Goal: Information Seeking & Learning: Find specific fact

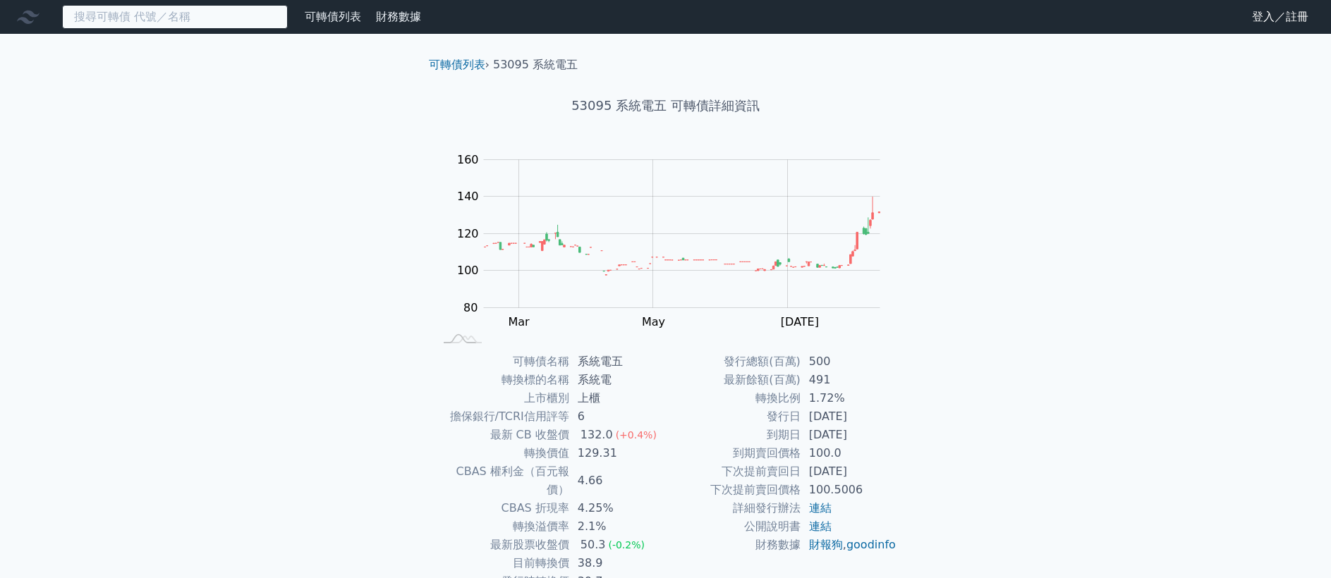
click at [149, 24] on input at bounding box center [175, 17] width 226 height 24
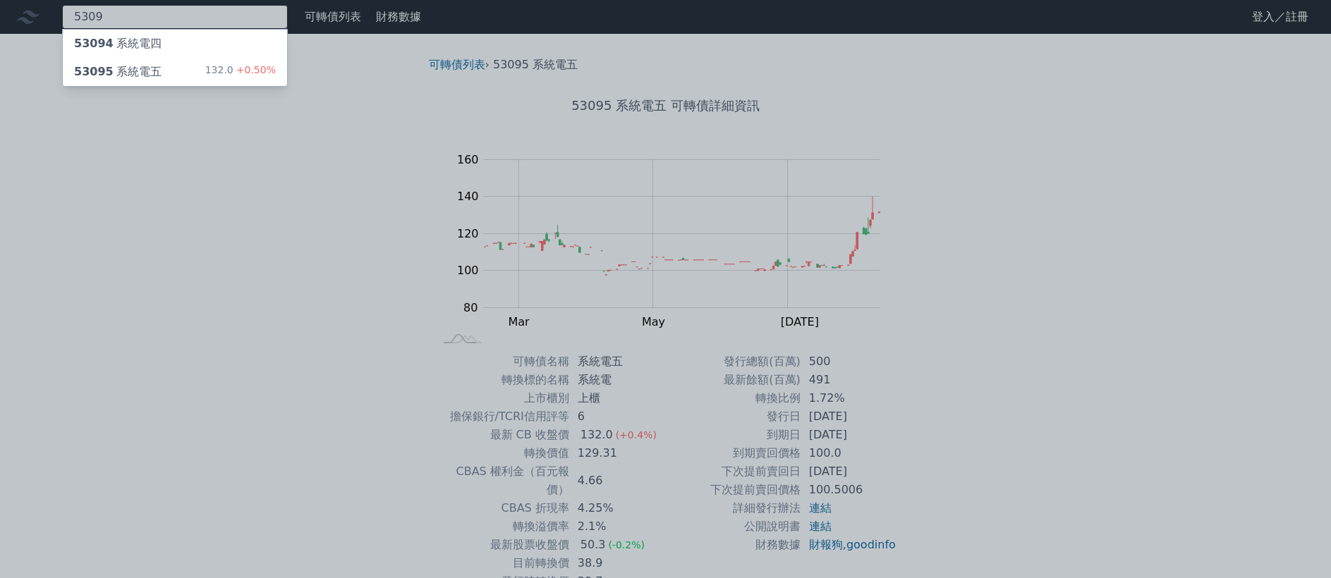
type input "5309"
click at [197, 66] on div "53095 系統電五 132.0 +0.50%" at bounding box center [175, 72] width 224 height 28
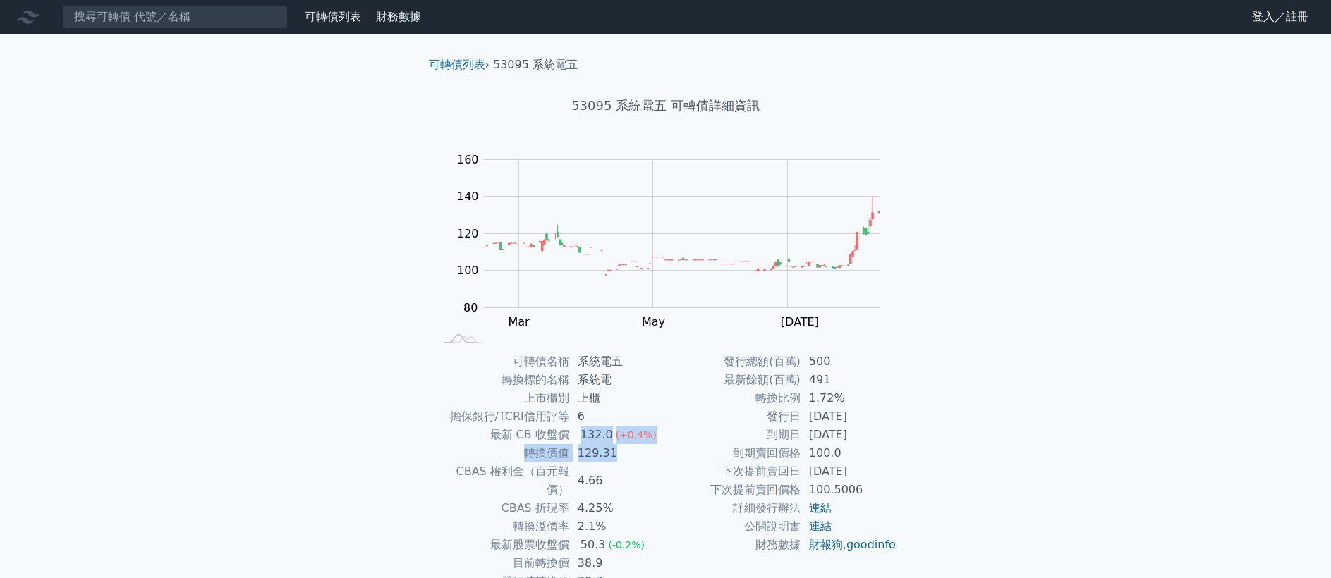
click at [645, 451] on tbody "可轉債名稱 系統電五 轉換標的名稱 系統電 上市櫃別 上櫃 擔保銀行/TCRI信用評等 6 最新 CB 收盤價 132.0 (+0.4%) 轉換價值 129.…" at bounding box center [549, 481] width 231 height 257
click at [645, 451] on td "129.31" at bounding box center [617, 453] width 97 height 18
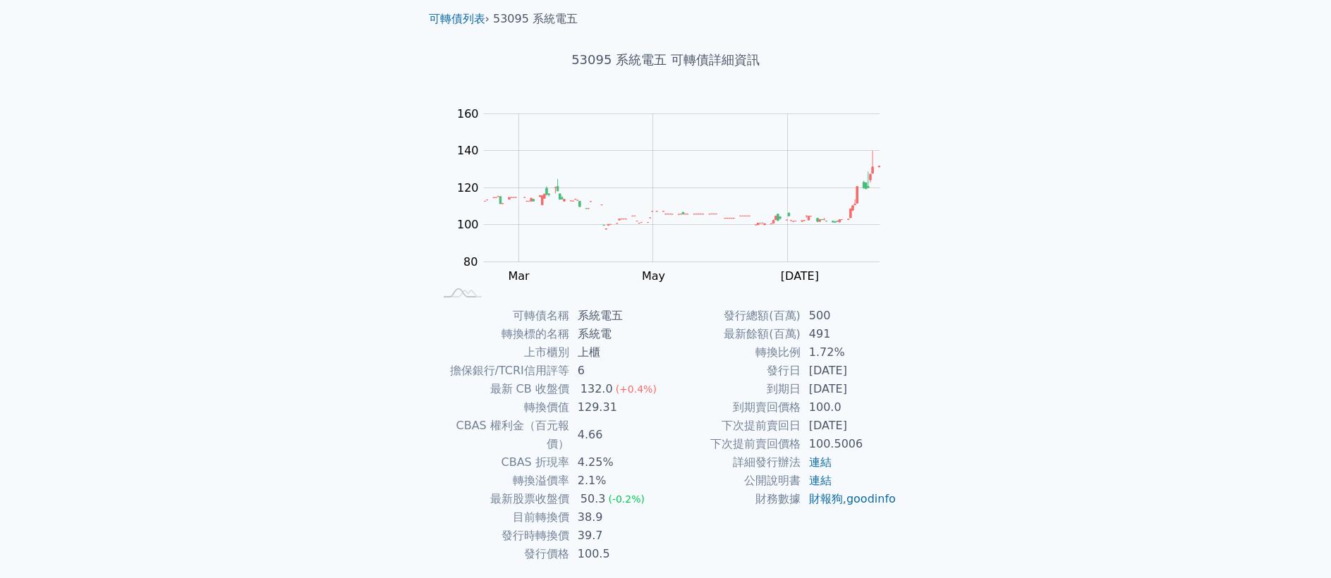
scroll to position [75, 0]
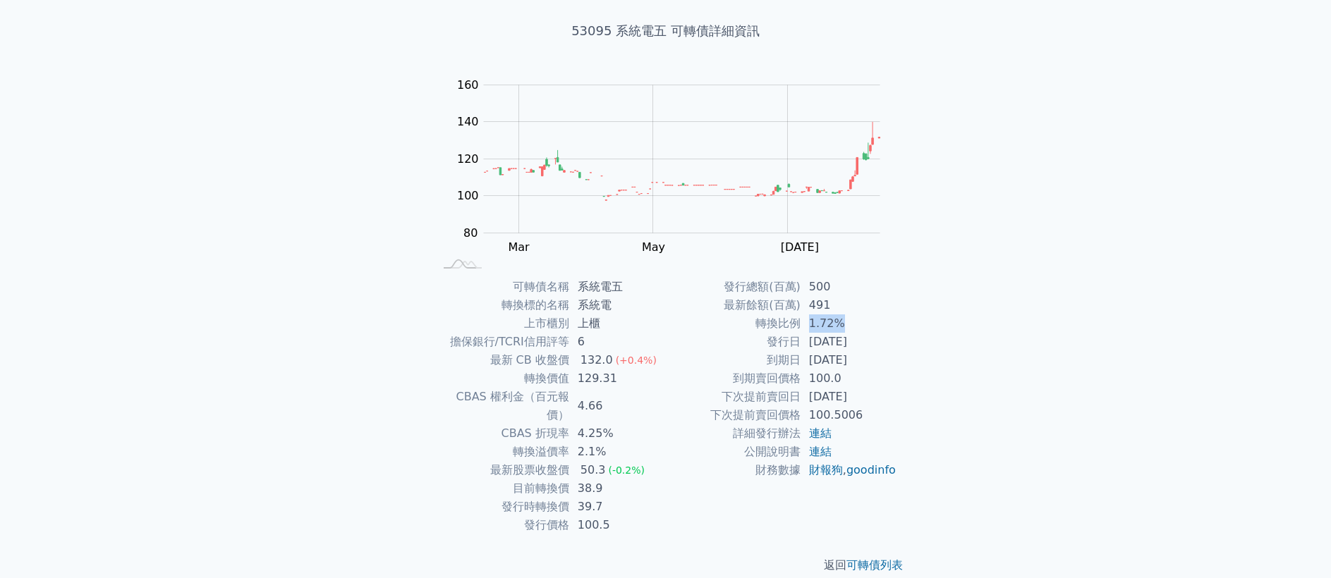
drag, startPoint x: 805, startPoint y: 324, endPoint x: 853, endPoint y: 327, distance: 47.3
click at [853, 327] on td "1.72%" at bounding box center [848, 324] width 97 height 18
drag, startPoint x: 492, startPoint y: 359, endPoint x: 649, endPoint y: 361, distance: 156.6
click at [649, 361] on tr "最新 CB 收盤價 132.0 (+0.4%)" at bounding box center [549, 360] width 231 height 18
drag, startPoint x: 530, startPoint y: 381, endPoint x: 606, endPoint y: 382, distance: 75.5
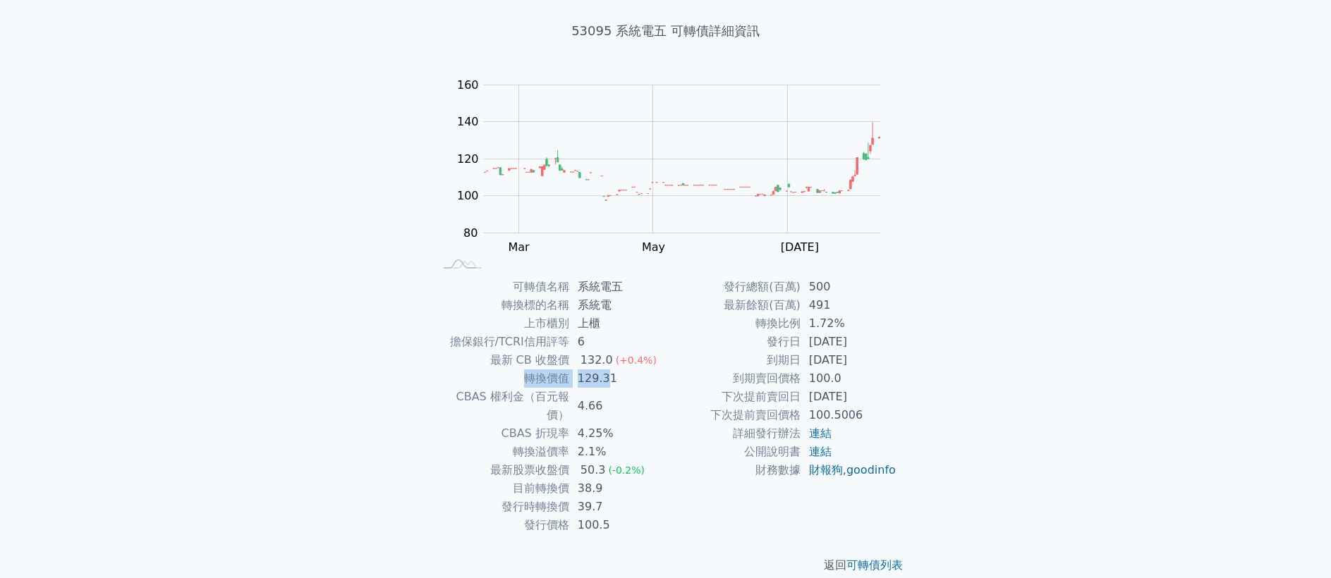
click at [606, 382] on tr "轉換價值 129.31" at bounding box center [549, 379] width 231 height 18
click at [628, 382] on td "129.31" at bounding box center [617, 379] width 97 height 18
drag, startPoint x: 491, startPoint y: 359, endPoint x: 658, endPoint y: 362, distance: 167.2
click at [658, 362] on tr "最新 CB 收盤價 132.0 (+0.4%)" at bounding box center [549, 360] width 231 height 18
click at [654, 360] on td "132.0 (+0.4%)" at bounding box center [617, 360] width 97 height 18
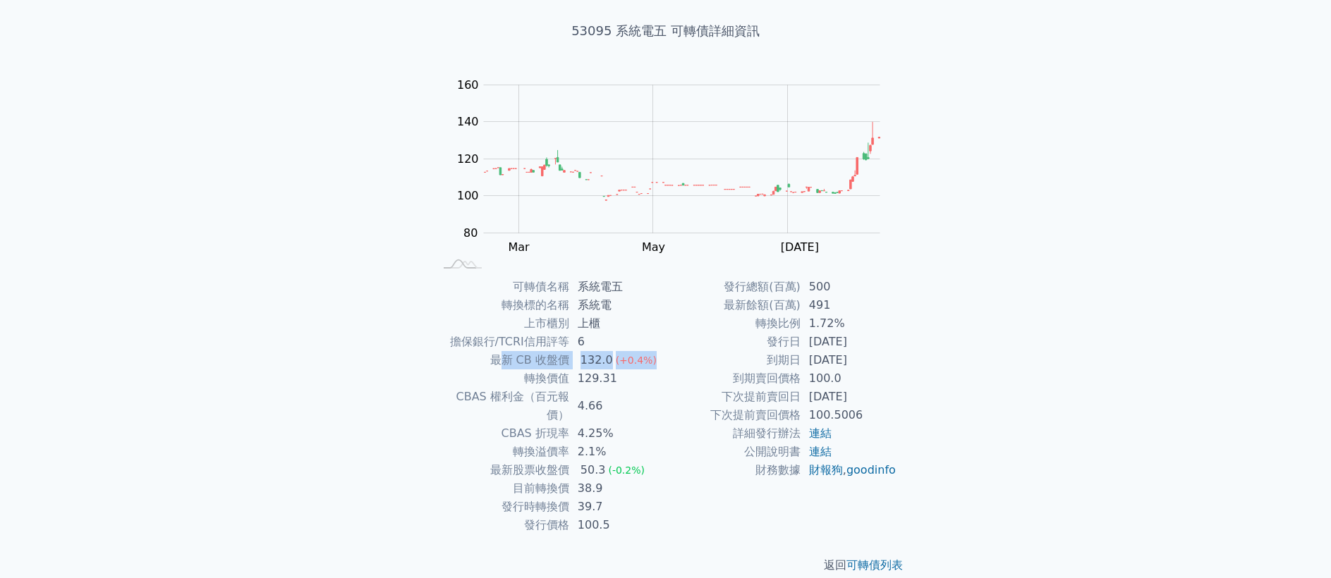
drag, startPoint x: 649, startPoint y: 360, endPoint x: 502, endPoint y: 367, distance: 146.9
click at [502, 367] on tr "最新 CB 收盤價 132.0 (+0.4%)" at bounding box center [549, 360] width 231 height 18
click at [489, 364] on td "最新 CB 收盤價" at bounding box center [501, 360] width 135 height 18
drag, startPoint x: 492, startPoint y: 362, endPoint x: 643, endPoint y: 362, distance: 151.6
click at [643, 362] on tr "最新 CB 收盤價 132.0 (+0.4%)" at bounding box center [549, 360] width 231 height 18
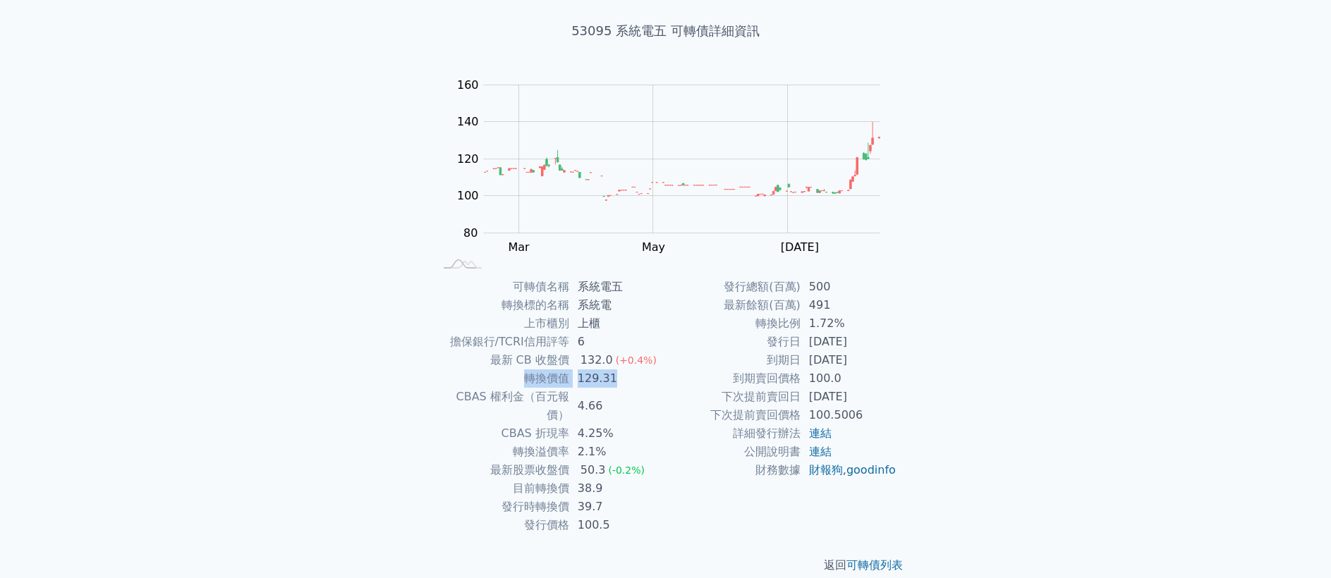
drag, startPoint x: 611, startPoint y: 376, endPoint x: 523, endPoint y: 378, distance: 88.9
click at [523, 378] on tr "轉換價值 129.31" at bounding box center [549, 379] width 231 height 18
click at [609, 377] on td "129.31" at bounding box center [617, 379] width 97 height 18
drag, startPoint x: 621, startPoint y: 378, endPoint x: 532, endPoint y: 380, distance: 88.9
click at [532, 380] on tr "轉換價值 129.31" at bounding box center [549, 379] width 231 height 18
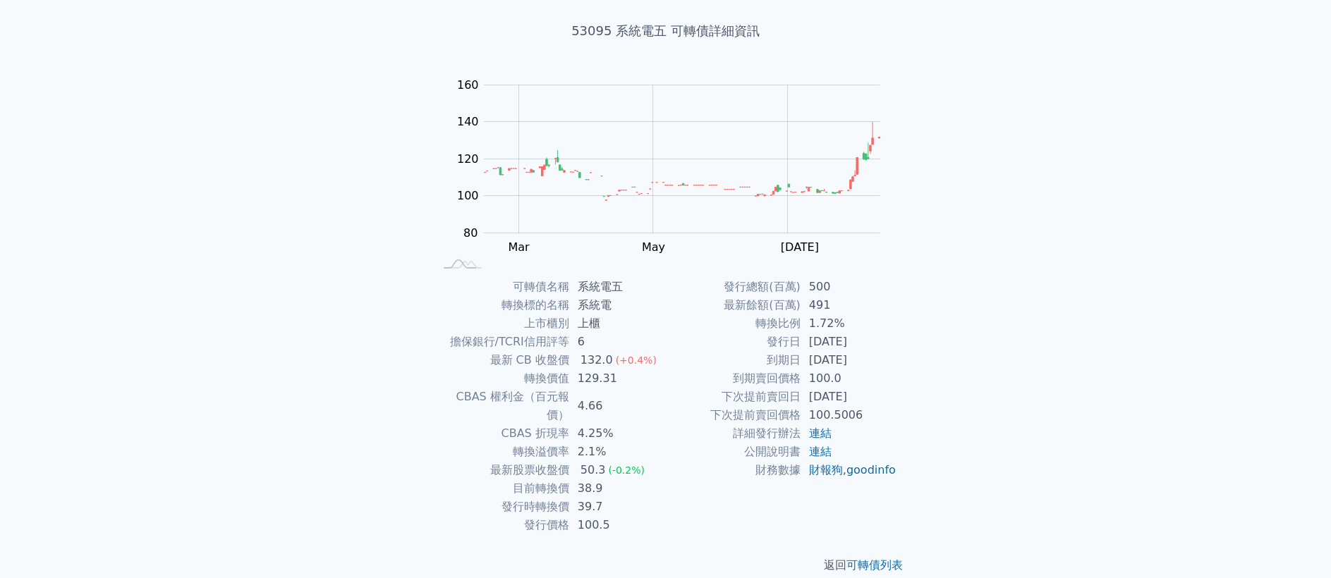
click at [498, 358] on td "最新 CB 收盤價" at bounding box center [501, 360] width 135 height 18
drag, startPoint x: 493, startPoint y: 358, endPoint x: 652, endPoint y: 361, distance: 158.7
click at [654, 360] on tr "最新 CB 收盤價 132.0 (+0.4%)" at bounding box center [549, 360] width 231 height 18
click at [610, 383] on td "129.31" at bounding box center [617, 379] width 97 height 18
drag, startPoint x: 585, startPoint y: 362, endPoint x: 604, endPoint y: 377, distance: 24.3
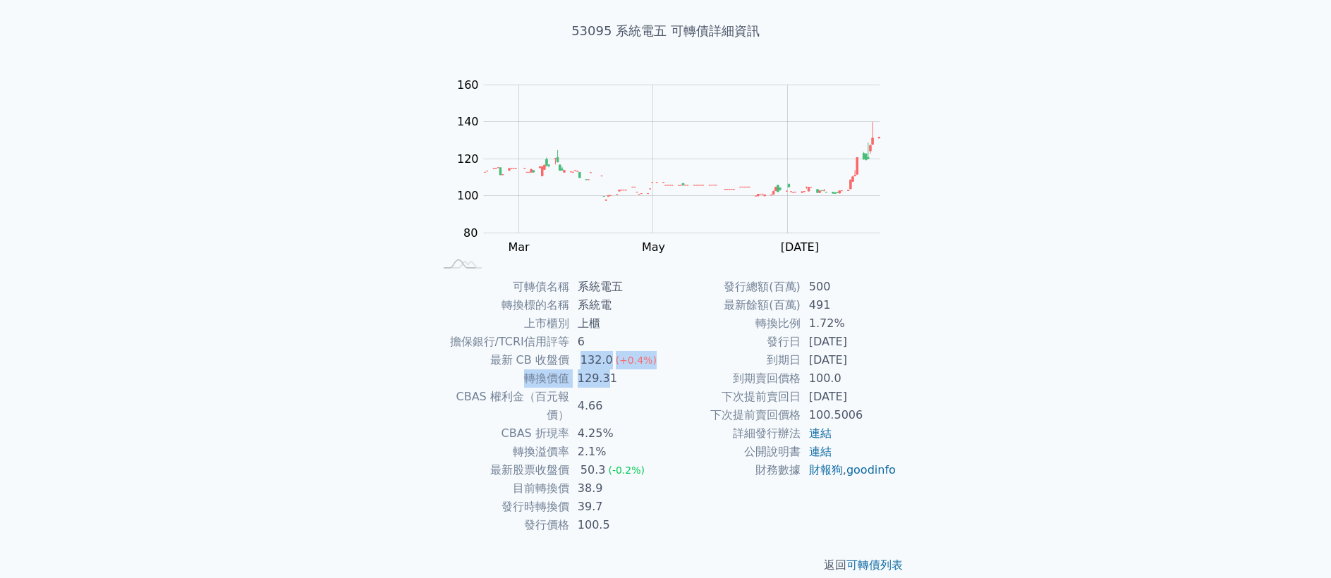
click at [604, 377] on tbody "可轉債名稱 系統電五 轉換標的名稱 系統電 上市櫃別 上櫃 擔保銀行/TCRI信用評等 6 最新 CB 收盤價 132.0 (+0.4%) 轉換價值 129.…" at bounding box center [549, 406] width 231 height 257
drag, startPoint x: 604, startPoint y: 377, endPoint x: 545, endPoint y: 366, distance: 60.2
click at [604, 377] on td "129.31" at bounding box center [617, 379] width 97 height 18
drag, startPoint x: 493, startPoint y: 363, endPoint x: 650, endPoint y: 362, distance: 156.6
click at [652, 362] on tr "最新 CB 收盤價 132.0 (+0.4%)" at bounding box center [549, 360] width 231 height 18
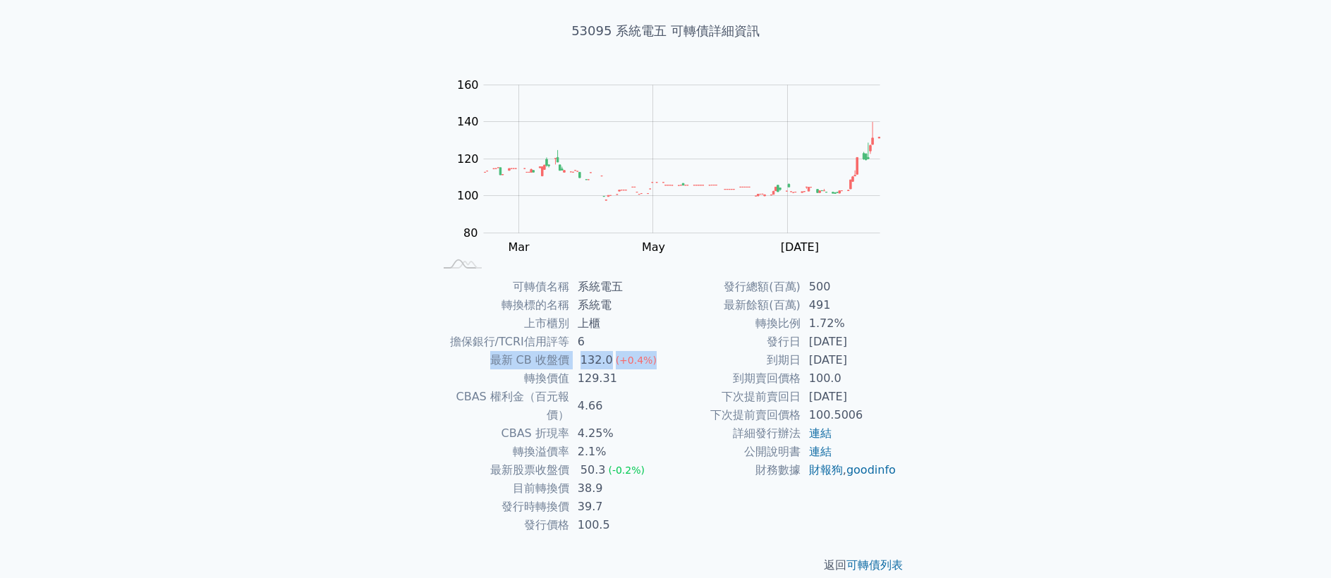
click at [580, 362] on div "132.0" at bounding box center [597, 360] width 38 height 18
drag, startPoint x: 580, startPoint y: 358, endPoint x: 628, endPoint y: 360, distance: 47.3
click at [628, 360] on td "132.0 (+0.4%)" at bounding box center [617, 360] width 97 height 18
drag, startPoint x: 625, startPoint y: 381, endPoint x: 554, endPoint y: 379, distance: 71.3
click at [561, 379] on tr "轉換價值 129.31" at bounding box center [549, 379] width 231 height 18
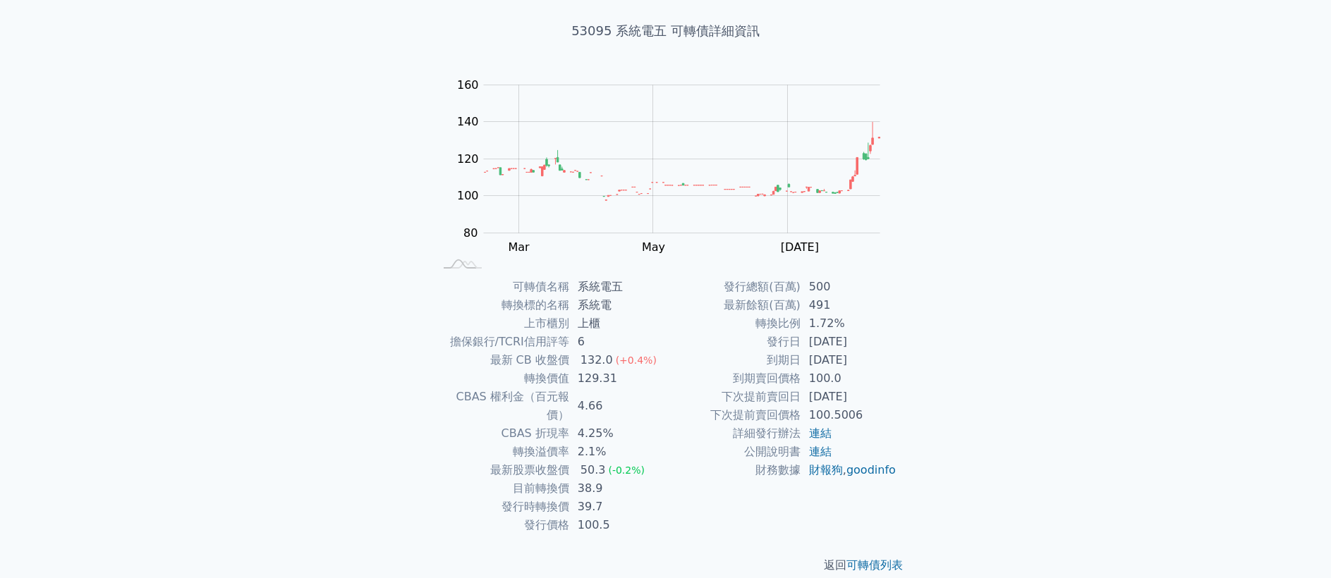
click at [567, 363] on td "最新 CB 收盤價" at bounding box center [501, 360] width 135 height 18
drag, startPoint x: 604, startPoint y: 434, endPoint x: 561, endPoint y: 437, distance: 42.4
click at [561, 443] on tr "轉換溢價率 2.1%" at bounding box center [549, 452] width 231 height 18
drag, startPoint x: 528, startPoint y: 377, endPoint x: 585, endPoint y: 379, distance: 56.5
click at [585, 379] on tr "轉換價值 129.31" at bounding box center [549, 379] width 231 height 18
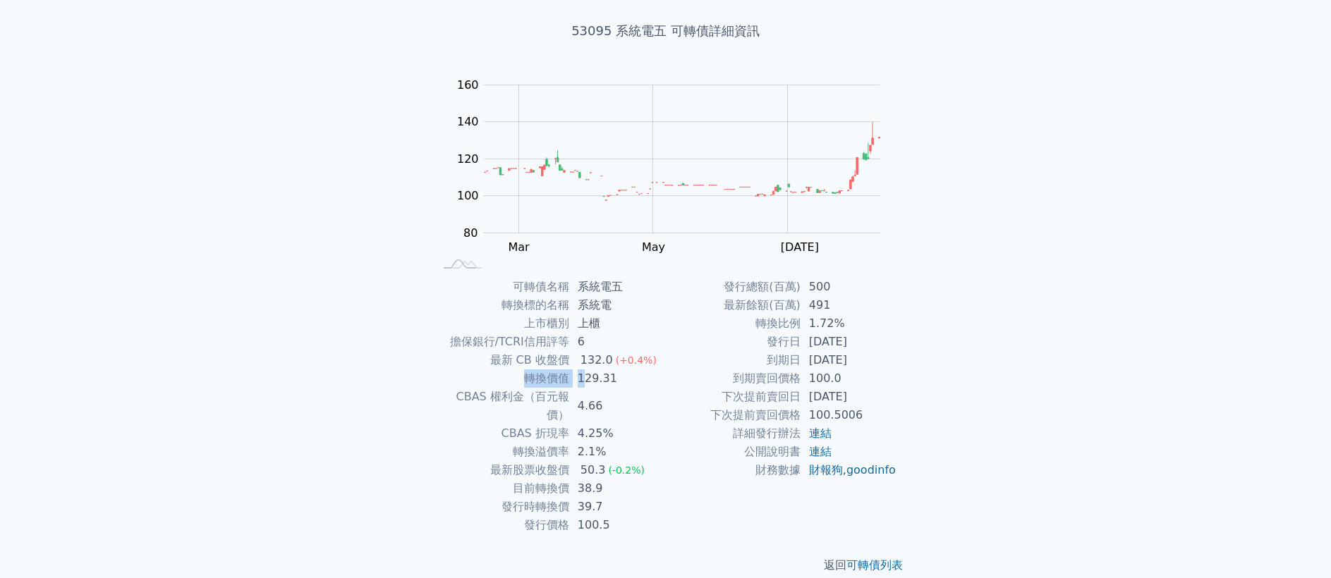
click at [575, 379] on td "129.31" at bounding box center [617, 379] width 97 height 18
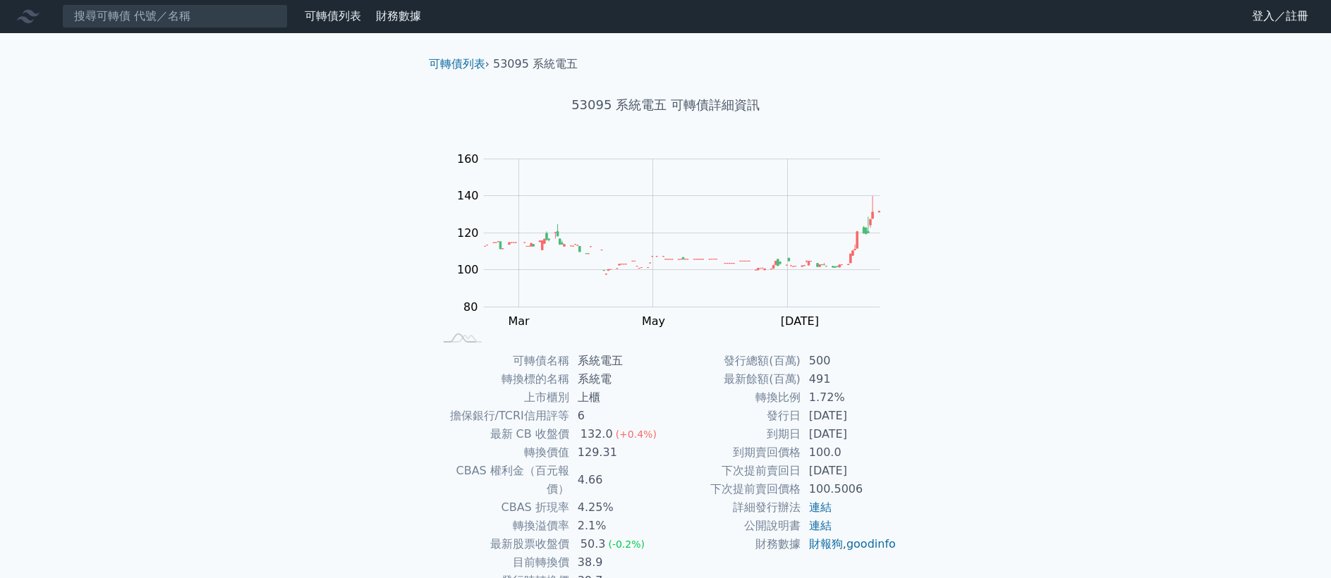
scroll to position [0, 0]
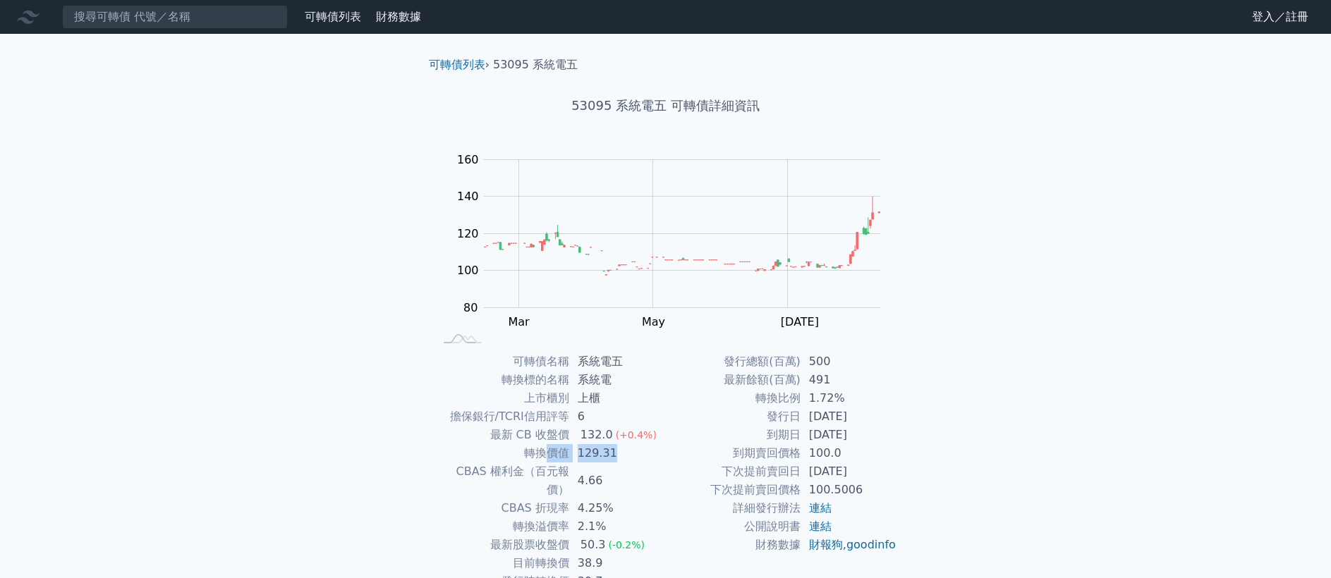
drag, startPoint x: 625, startPoint y: 451, endPoint x: 542, endPoint y: 451, distance: 83.2
click at [542, 451] on tr "轉換價值 129.31" at bounding box center [549, 453] width 231 height 18
